Goal: Task Accomplishment & Management: Manage account settings

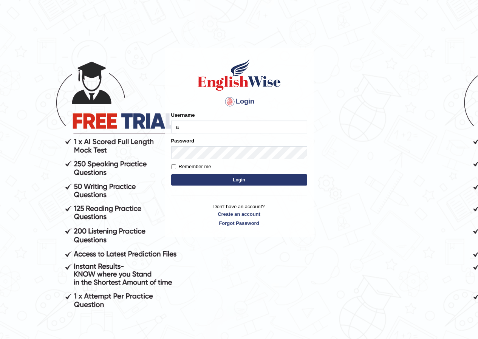
type input "Ajuna"
click at [226, 176] on button "Login" at bounding box center [239, 179] width 136 height 11
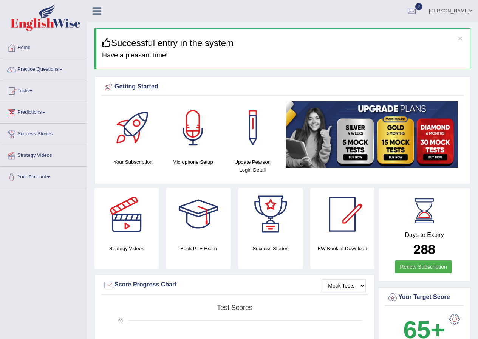
click at [65, 70] on link "Practice Questions" at bounding box center [43, 68] width 86 height 19
